Goal: Check status

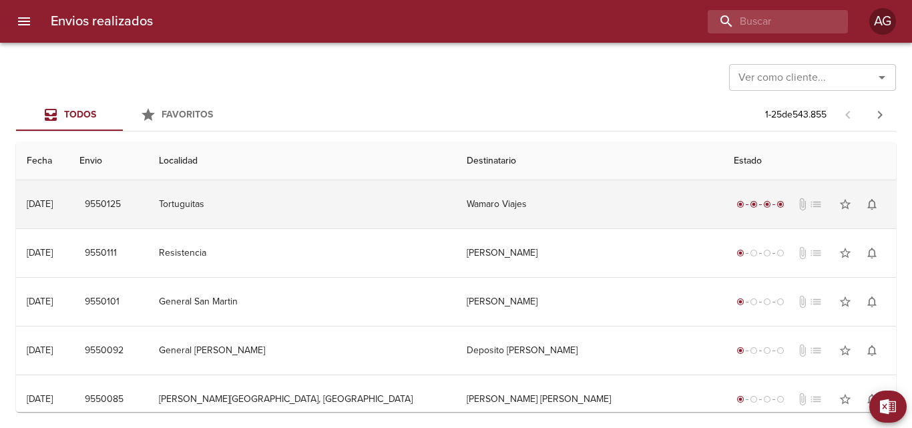
click at [456, 218] on td "Wamaro Viajes" at bounding box center [589, 204] width 267 height 48
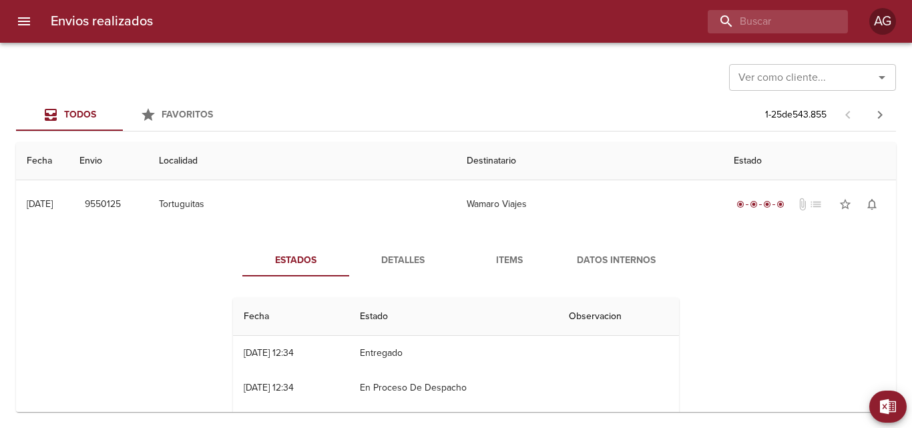
click at [433, 262] on span "Detalles" at bounding box center [402, 260] width 91 height 17
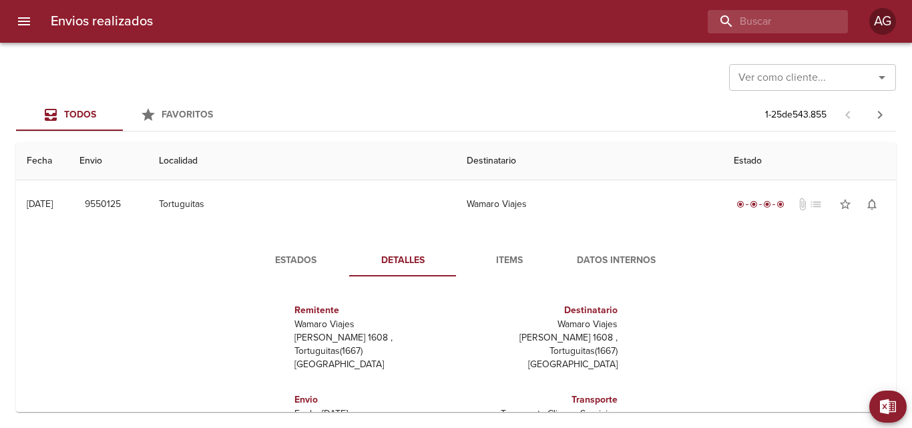
click at [504, 267] on span "Items" at bounding box center [509, 260] width 91 height 17
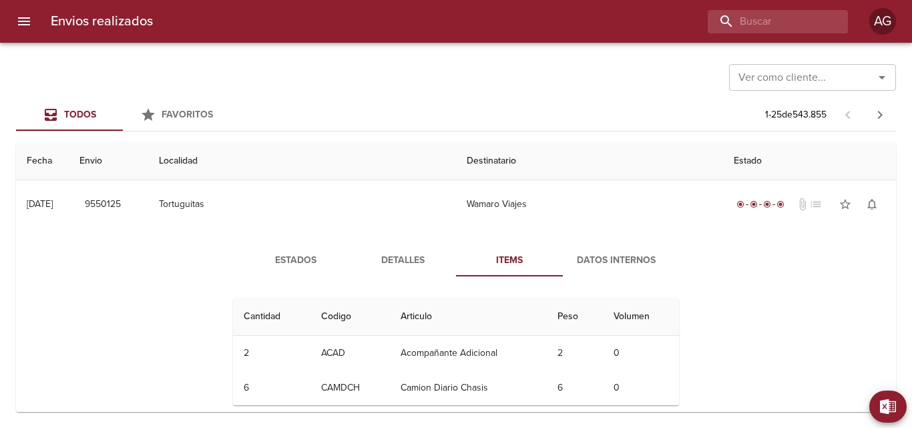
click at [314, 248] on button "Estados" at bounding box center [295, 260] width 107 height 32
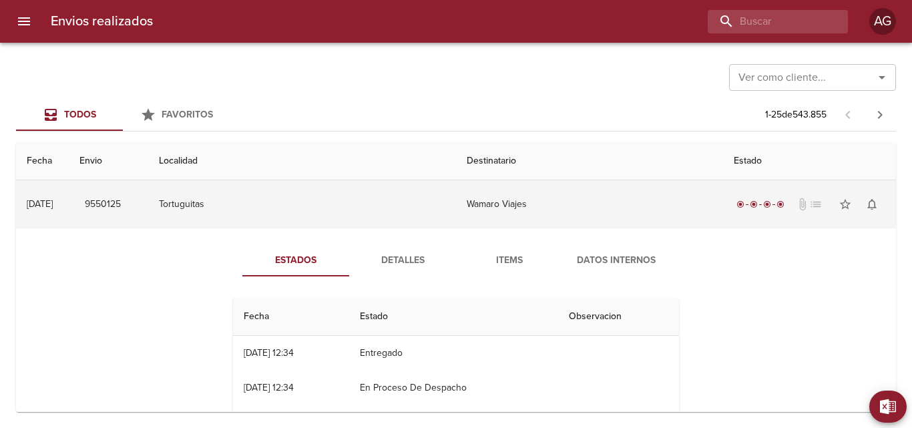
click at [456, 204] on td "Wamaro Viajes" at bounding box center [589, 204] width 267 height 48
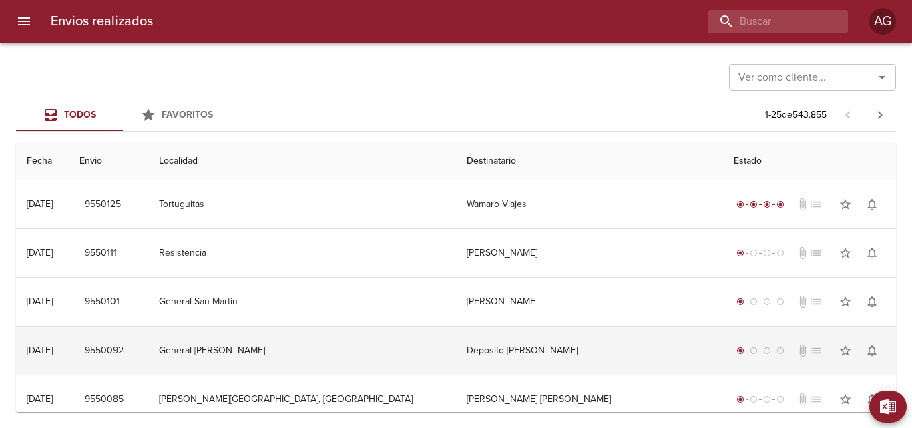
click at [468, 357] on td "Deposito [PERSON_NAME]" at bounding box center [589, 351] width 267 height 48
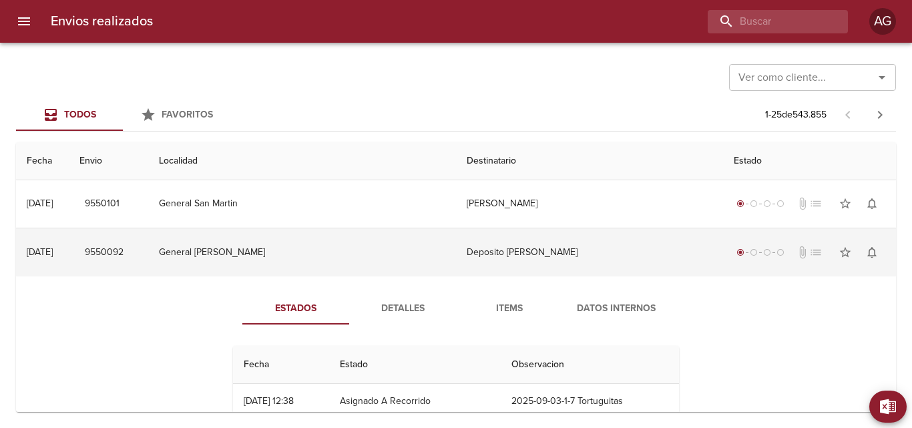
scroll to position [134, 0]
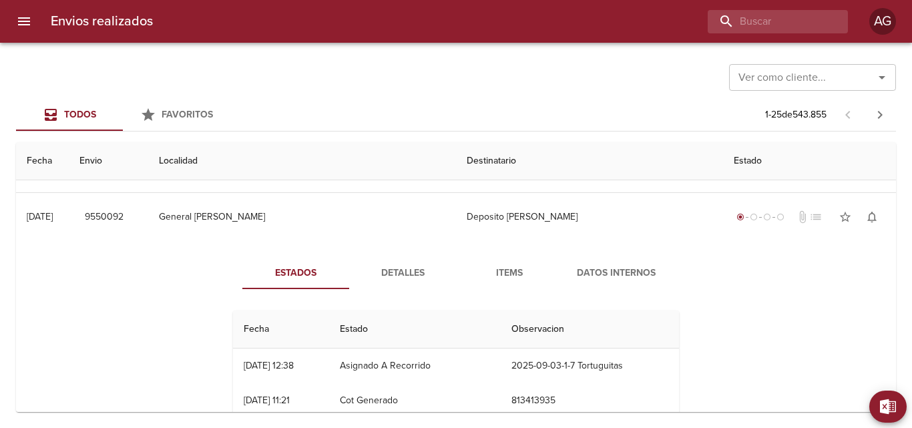
click at [396, 260] on button "Detalles" at bounding box center [402, 273] width 107 height 32
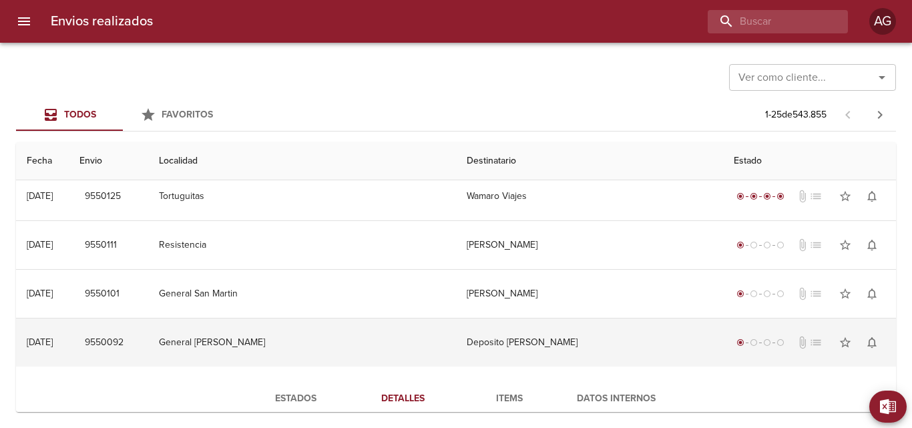
scroll to position [0, 0]
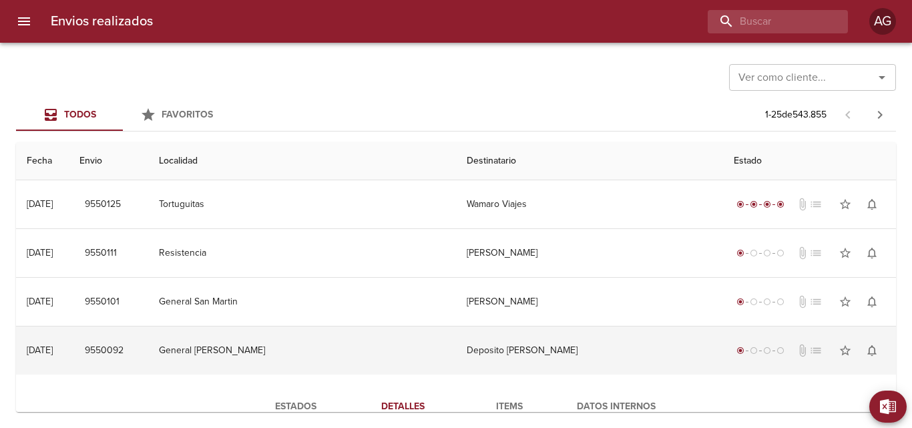
click at [456, 353] on td "Deposito [PERSON_NAME]" at bounding box center [589, 351] width 267 height 48
